Goal: Transaction & Acquisition: Purchase product/service

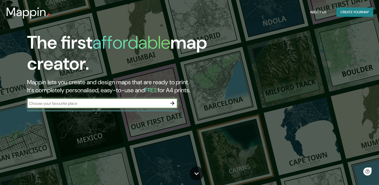
click at [77, 103] on input "text" at bounding box center [97, 103] width 140 height 6
type input "[GEOGRAPHIC_DATA]"
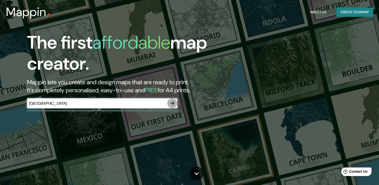
click at [173, 102] on icon "button" at bounding box center [172, 103] width 4 height 4
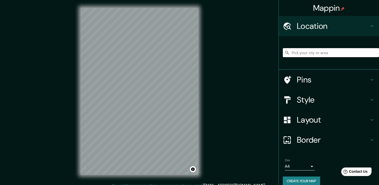
click at [314, 50] on input "Pick your city or area" at bounding box center [331, 52] width 96 height 9
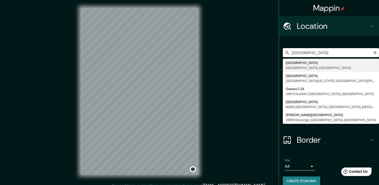
type input "[GEOGRAPHIC_DATA], [GEOGRAPHIC_DATA], [GEOGRAPHIC_DATA]"
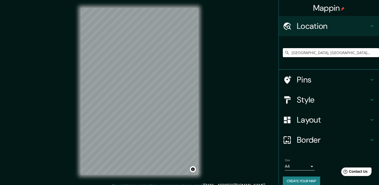
drag, startPoint x: 216, startPoint y: 64, endPoint x: 199, endPoint y: 61, distance: 17.3
click at [201, 61] on div "Mappin Location Oaxaca, Estado de Oaxaca, México Pins Style Layout Border Choos…" at bounding box center [189, 95] width 379 height 190
drag, startPoint x: 294, startPoint y: 161, endPoint x: 295, endPoint y: 165, distance: 4.1
click at [294, 163] on div "Size A4 single" at bounding box center [300, 164] width 30 height 12
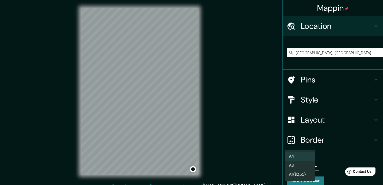
click at [295, 165] on body "Mappin Location Oaxaca, Estado de Oaxaca, México Pins Style Layout Border Choos…" at bounding box center [191, 92] width 383 height 185
click at [297, 156] on li "A4" at bounding box center [300, 156] width 30 height 9
click at [299, 164] on body "Mappin Location Oaxaca, Estado de Oaxaca, México Pins Style Layout Border Choos…" at bounding box center [191, 92] width 383 height 185
click at [299, 167] on li "A3" at bounding box center [300, 165] width 30 height 9
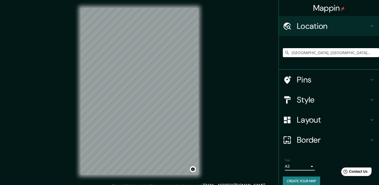
click at [313, 139] on h4 "Border" at bounding box center [333, 140] width 72 height 10
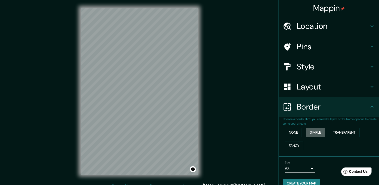
click at [307, 132] on button "Simple" at bounding box center [315, 132] width 19 height 9
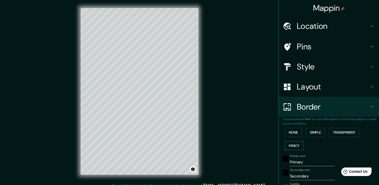
click at [297, 144] on button "Fancy" at bounding box center [294, 145] width 19 height 9
click at [343, 130] on button "Transparent" at bounding box center [344, 132] width 31 height 9
click at [289, 131] on button "None" at bounding box center [293, 132] width 17 height 9
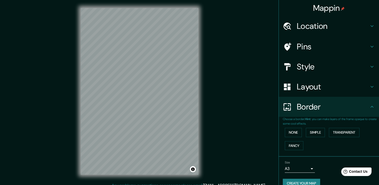
click at [301, 86] on h4 "Layout" at bounding box center [333, 87] width 72 height 10
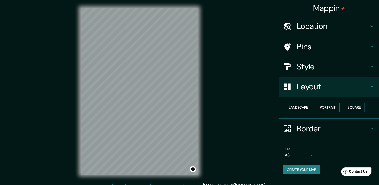
click at [329, 110] on button "Portrait" at bounding box center [328, 107] width 24 height 9
click at [349, 106] on button "Square" at bounding box center [354, 107] width 21 height 9
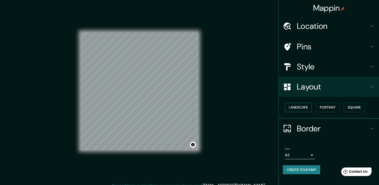
click at [308, 108] on button "Landscape" at bounding box center [298, 107] width 27 height 9
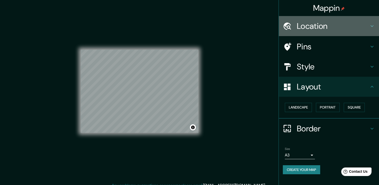
click at [323, 29] on h4 "Location" at bounding box center [333, 26] width 72 height 10
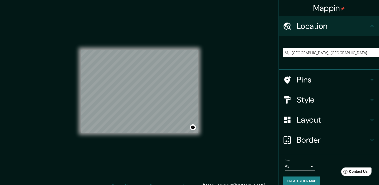
click at [324, 79] on h4 "Pins" at bounding box center [333, 80] width 72 height 10
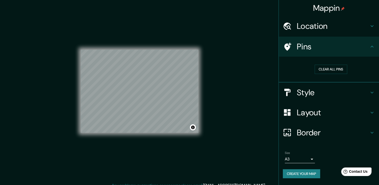
click at [323, 92] on h4 "Style" at bounding box center [333, 92] width 72 height 10
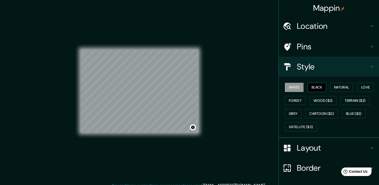
click at [312, 89] on button "Black" at bounding box center [317, 87] width 19 height 9
click at [346, 85] on button "Natural" at bounding box center [341, 87] width 23 height 9
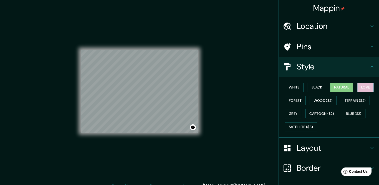
click at [361, 85] on button "Love" at bounding box center [365, 87] width 17 height 9
click at [294, 100] on button "Forest" at bounding box center [295, 100] width 21 height 9
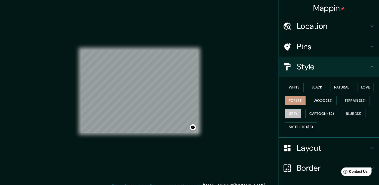
click at [291, 115] on button "Grey" at bounding box center [293, 113] width 17 height 9
click at [319, 112] on button "Cartoon ($2)" at bounding box center [321, 113] width 33 height 9
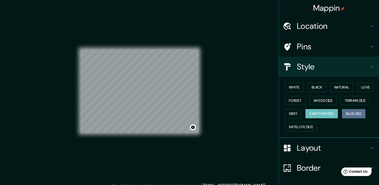
click at [347, 110] on button "Blue ($2)" at bounding box center [354, 113] width 24 height 9
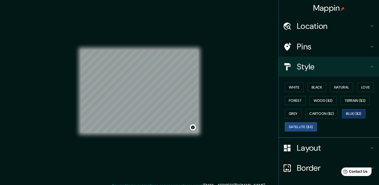
click at [299, 128] on button "Satellite ($3)" at bounding box center [301, 126] width 32 height 9
click at [347, 86] on button "Natural" at bounding box center [341, 87] width 23 height 9
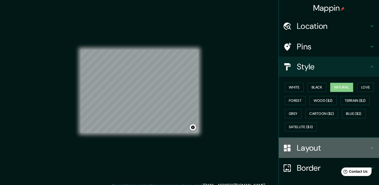
click at [316, 151] on h4 "Layout" at bounding box center [333, 148] width 72 height 10
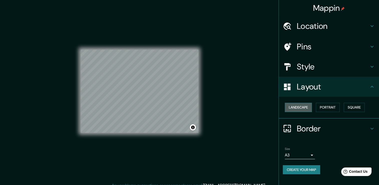
click at [296, 108] on button "Landscape" at bounding box center [298, 107] width 27 height 9
click at [327, 104] on button "Portrait" at bounding box center [328, 107] width 24 height 9
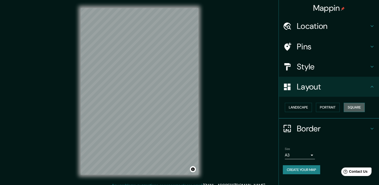
click at [359, 107] on button "Square" at bounding box center [354, 107] width 21 height 9
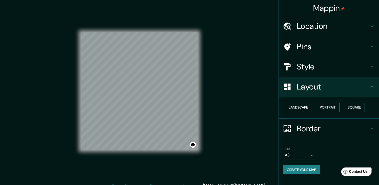
click at [333, 107] on button "Portrait" at bounding box center [328, 107] width 24 height 9
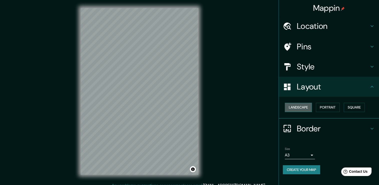
click at [294, 104] on button "Landscape" at bounding box center [298, 107] width 27 height 9
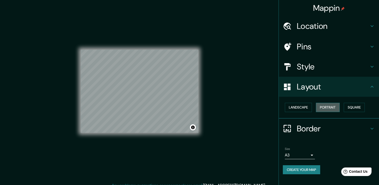
click at [323, 107] on button "Portrait" at bounding box center [328, 107] width 24 height 9
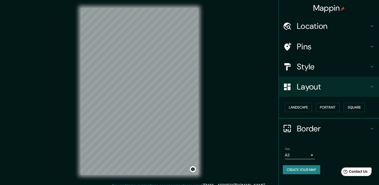
click at [308, 126] on h4 "Border" at bounding box center [333, 129] width 72 height 10
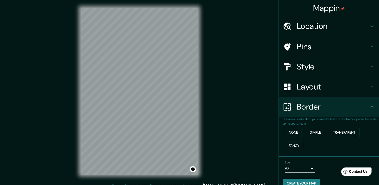
click at [286, 133] on button "None" at bounding box center [293, 132] width 17 height 9
click at [325, 134] on div "None Simple Transparent Fancy" at bounding box center [331, 139] width 96 height 26
click at [317, 134] on button "Simple" at bounding box center [315, 132] width 19 height 9
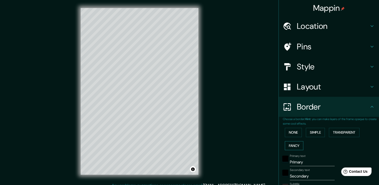
click at [294, 144] on button "Fancy" at bounding box center [294, 145] width 19 height 9
click at [336, 129] on button "Transparent" at bounding box center [344, 132] width 31 height 9
click at [288, 132] on button "None" at bounding box center [293, 132] width 17 height 9
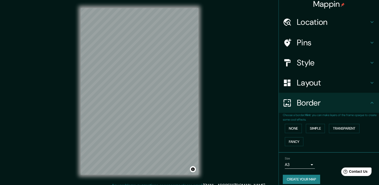
scroll to position [8, 0]
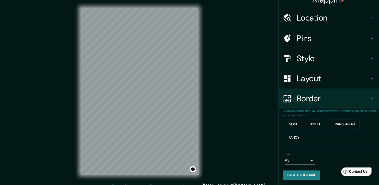
click at [299, 174] on button "Create your map" at bounding box center [301, 174] width 37 height 9
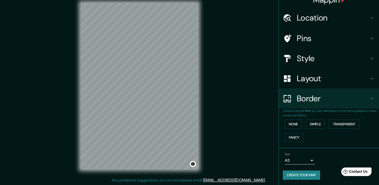
scroll to position [6, 0]
click at [301, 173] on button "Create your map" at bounding box center [301, 174] width 37 height 9
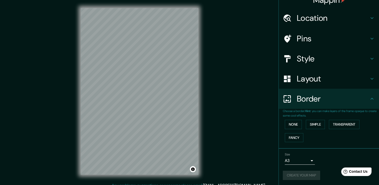
scroll to position [8, 0]
click at [337, 159] on div "Size A3 a4" at bounding box center [329, 158] width 92 height 16
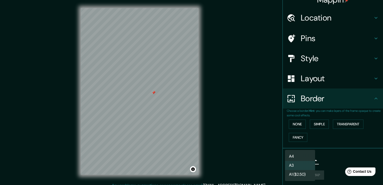
click at [304, 162] on body "Mappin Location Oaxaca, Estado de Oaxaca, México Pins Style Layout Border Choos…" at bounding box center [191, 92] width 383 height 185
click at [300, 156] on li "A4" at bounding box center [300, 156] width 30 height 9
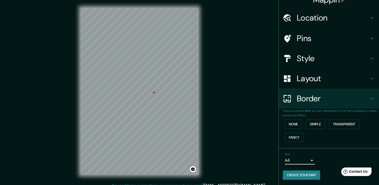
click at [313, 173] on button "Create your map" at bounding box center [301, 174] width 37 height 9
click at [290, 122] on button "None" at bounding box center [293, 123] width 17 height 9
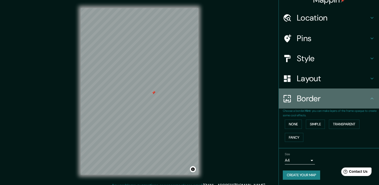
click at [364, 99] on h4 "Border" at bounding box center [333, 98] width 72 height 10
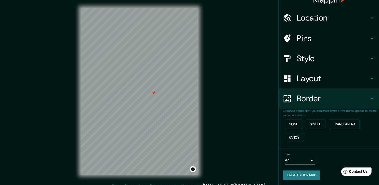
click at [361, 87] on div "Layout" at bounding box center [329, 78] width 100 height 20
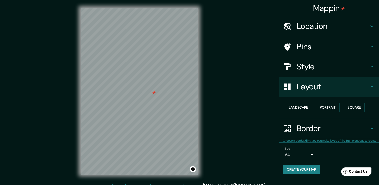
scroll to position [0, 0]
click at [357, 41] on div "Pins" at bounding box center [329, 47] width 100 height 20
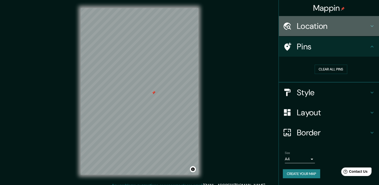
click at [359, 25] on h4 "Location" at bounding box center [333, 26] width 72 height 10
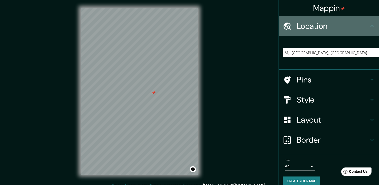
click at [364, 24] on h4 "Location" at bounding box center [333, 26] width 72 height 10
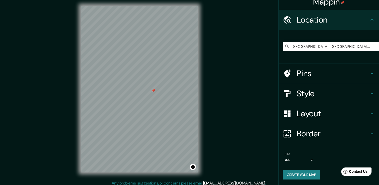
scroll to position [6, 0]
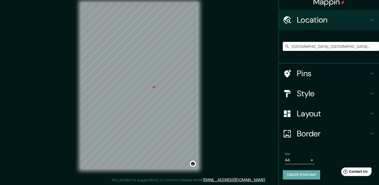
click at [309, 172] on button "Create your map" at bounding box center [301, 174] width 37 height 9
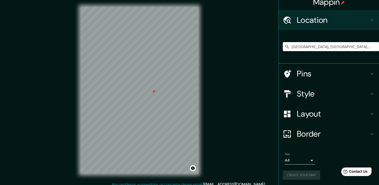
scroll to position [6, 0]
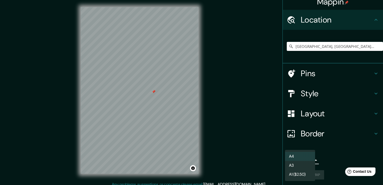
click at [308, 158] on body "Mappin Location Oaxaca, Estado de Oaxaca, México Pins Style Layout Border Choos…" at bounding box center [191, 91] width 383 height 185
click at [305, 169] on li "A3" at bounding box center [300, 165] width 30 height 9
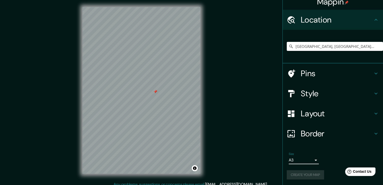
click at [302, 156] on body "Mappin Location Oaxaca, Estado de Oaxaca, México Pins Style Layout Border Choos…" at bounding box center [191, 91] width 383 height 185
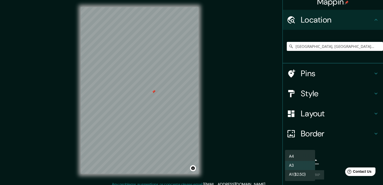
click at [301, 156] on li "A4" at bounding box center [300, 156] width 30 height 9
type input "single"
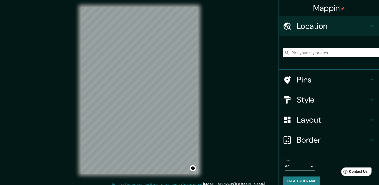
click at [289, 53] on input "Pick your city or area" at bounding box center [331, 52] width 96 height 9
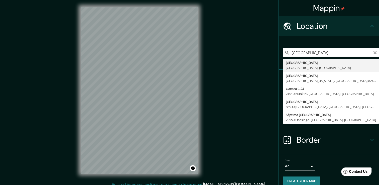
type input "[GEOGRAPHIC_DATA], [GEOGRAPHIC_DATA], [GEOGRAPHIC_DATA]"
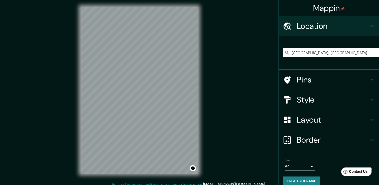
click at [329, 97] on h4 "Style" at bounding box center [333, 100] width 72 height 10
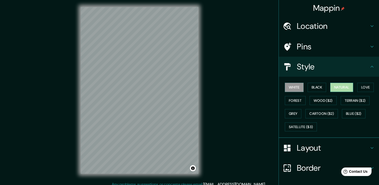
click at [349, 85] on button "Natural" at bounding box center [341, 87] width 23 height 9
click at [358, 68] on h4 "Style" at bounding box center [333, 67] width 72 height 10
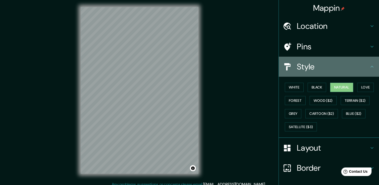
click at [369, 68] on icon at bounding box center [372, 67] width 6 height 6
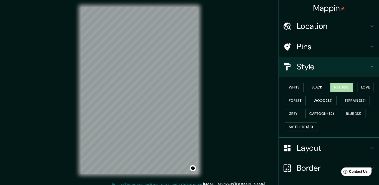
click at [347, 85] on button "Natural" at bounding box center [341, 87] width 23 height 9
click at [321, 44] on h4 "Pins" at bounding box center [333, 47] width 72 height 10
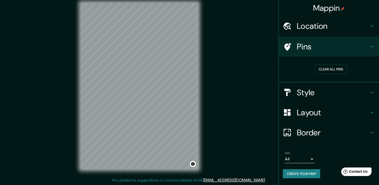
scroll to position [6, 0]
click at [303, 173] on button "Create your map" at bounding box center [301, 173] width 37 height 9
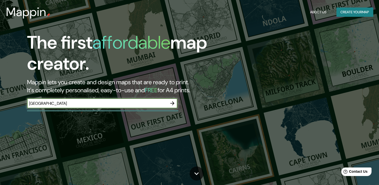
type input "[GEOGRAPHIC_DATA]"
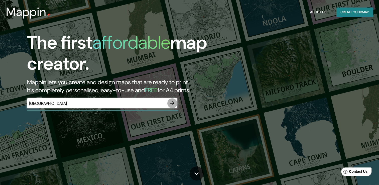
click at [172, 104] on icon "button" at bounding box center [172, 103] width 4 height 4
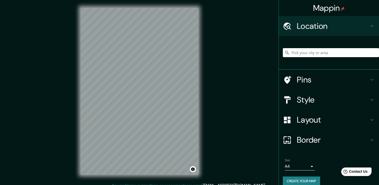
click at [363, 52] on input "Pick your city or area" at bounding box center [331, 52] width 96 height 9
type input "[GEOGRAPHIC_DATA], [GEOGRAPHIC_DATA], [GEOGRAPHIC_DATA]"
click at [348, 100] on h4 "Style" at bounding box center [333, 100] width 72 height 10
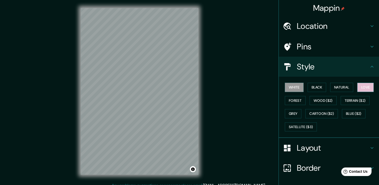
click at [363, 88] on button "Love" at bounding box center [365, 87] width 17 height 9
click at [343, 86] on button "Natural" at bounding box center [341, 87] width 23 height 9
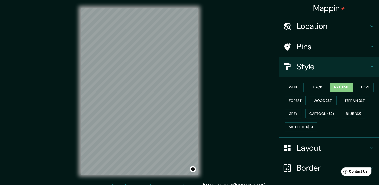
click at [356, 68] on h4 "Style" at bounding box center [333, 67] width 72 height 10
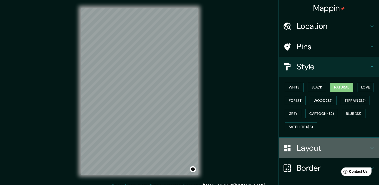
click at [372, 149] on div "Layout" at bounding box center [329, 148] width 100 height 20
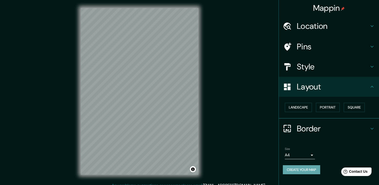
click at [293, 172] on button "Create your map" at bounding box center [301, 169] width 37 height 9
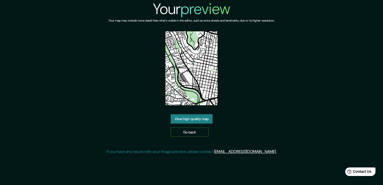
drag, startPoint x: 186, startPoint y: 141, endPoint x: 185, endPoint y: 131, distance: 9.6
click at [186, 139] on div "Your preview Your map may include more detail than what's visible in the editor…" at bounding box center [191, 79] width 170 height 159
click at [185, 131] on link "Go back" at bounding box center [190, 132] width 38 height 9
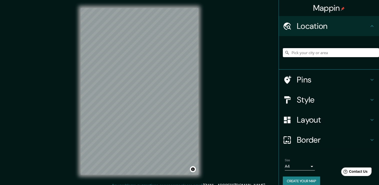
click at [306, 55] on input "Pick your city or area" at bounding box center [331, 52] width 96 height 9
type input "[GEOGRAPHIC_DATA], [GEOGRAPHIC_DATA], [GEOGRAPHIC_DATA]"
click at [351, 140] on h4 "Border" at bounding box center [333, 140] width 72 height 10
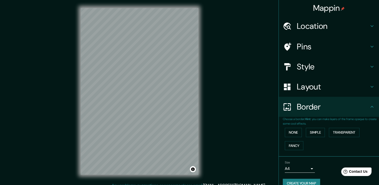
click at [343, 89] on h4 "Layout" at bounding box center [333, 87] width 72 height 10
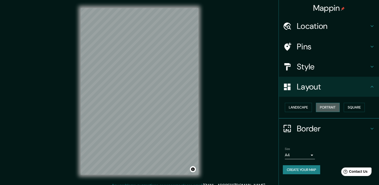
click at [328, 108] on button "Portrait" at bounding box center [328, 107] width 24 height 9
click at [334, 106] on button "Portrait" at bounding box center [328, 107] width 24 height 9
click at [362, 105] on button "Square" at bounding box center [354, 107] width 21 height 9
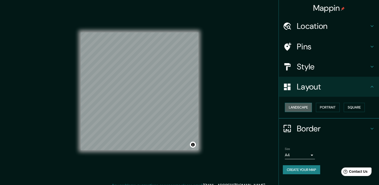
click at [292, 105] on button "Landscape" at bounding box center [298, 107] width 27 height 9
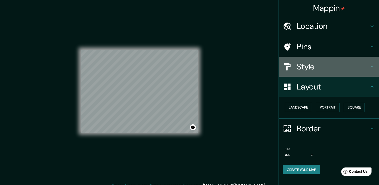
click at [346, 64] on h4 "Style" at bounding box center [333, 67] width 72 height 10
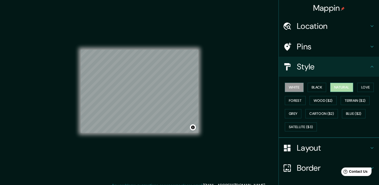
click at [336, 85] on button "Natural" at bounding box center [341, 87] width 23 height 9
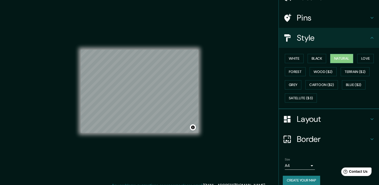
scroll to position [34, 0]
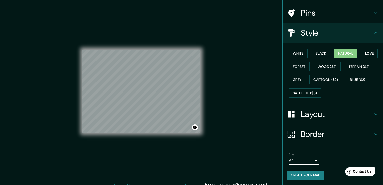
click at [302, 157] on body "Mappin Location Oaxaca, Estado de Oaxaca, México Oaxaca Estado de Oaxaca, Méxic…" at bounding box center [191, 92] width 383 height 185
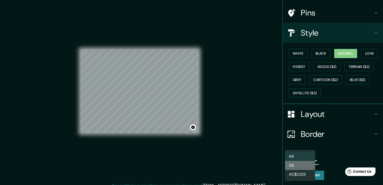
click at [302, 162] on li "A3" at bounding box center [300, 165] width 30 height 9
type input "a4"
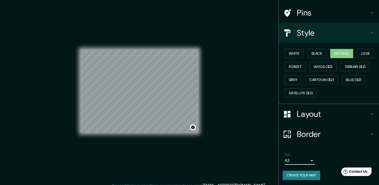
click at [308, 175] on button "Create your map" at bounding box center [301, 175] width 37 height 9
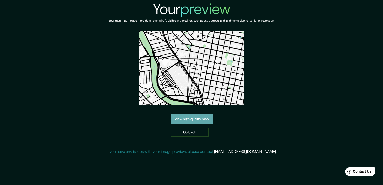
drag, startPoint x: 203, startPoint y: 84, endPoint x: 193, endPoint y: 120, distance: 37.1
click at [193, 120] on link "View high quality map" at bounding box center [192, 118] width 42 height 9
